Goal: Transaction & Acquisition: Download file/media

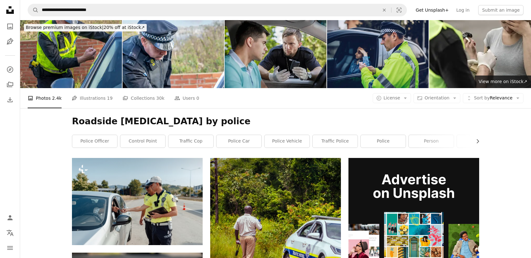
scroll to position [523, 0]
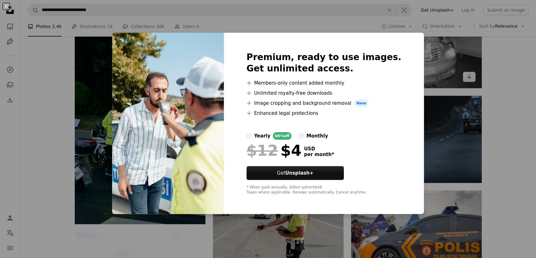
click at [456, 51] on div "An X shape Premium, ready to use images. Get unlimited access. A plus sign Memb…" at bounding box center [268, 129] width 536 height 258
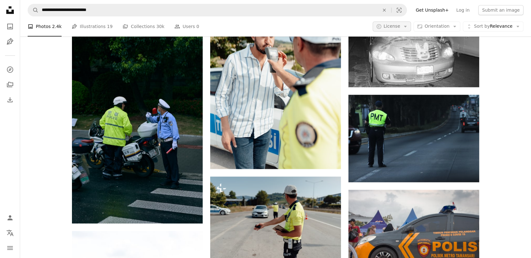
click at [395, 26] on span "License" at bounding box center [391, 26] width 17 height 5
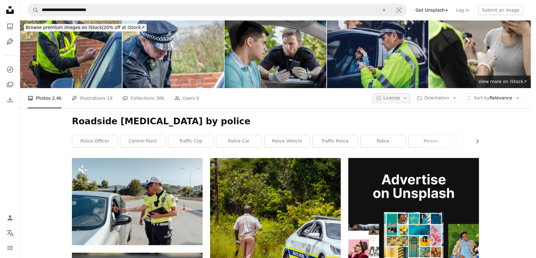
scroll to position [523, 0]
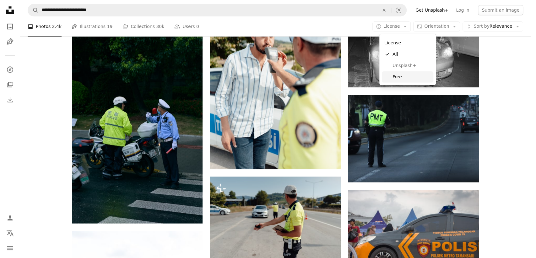
click at [404, 79] on span "Free" at bounding box center [412, 76] width 38 height 6
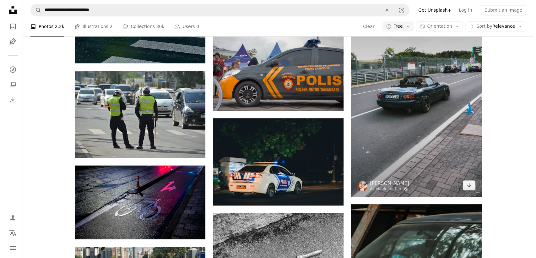
scroll to position [1186, 0]
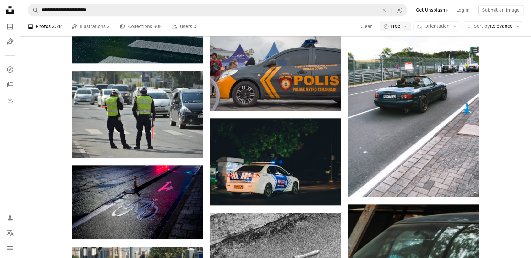
drag, startPoint x: 441, startPoint y: 130, endPoint x: 396, endPoint y: 130, distance: 44.6
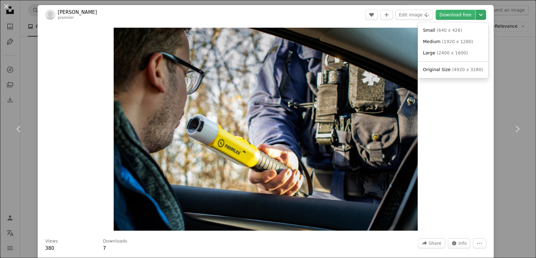
click at [479, 15] on icon "Choose download size" at bounding box center [481, 15] width 4 height 2
click at [456, 44] on span "( 1920 x 1280 )" at bounding box center [457, 41] width 31 height 5
